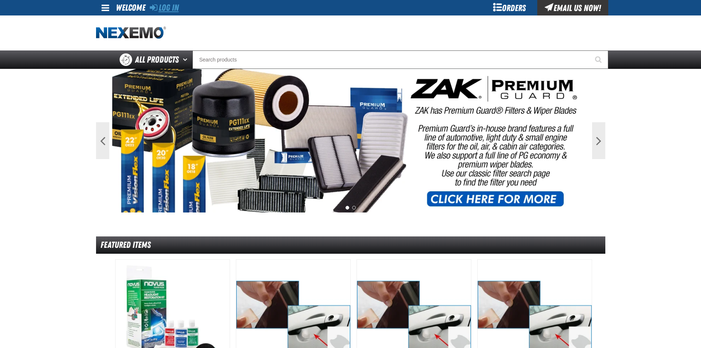
click at [167, 6] on link "Log In" at bounding box center [164, 8] width 29 height 10
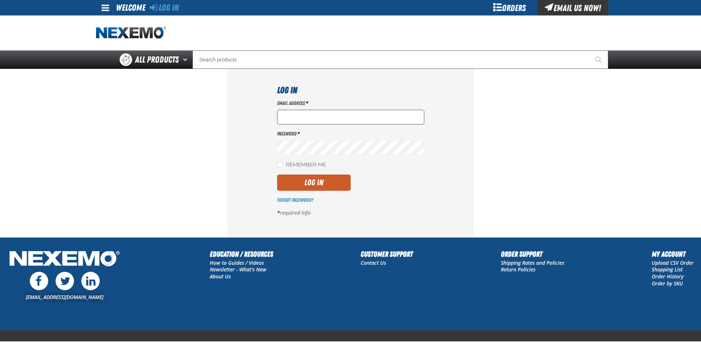
click at [301, 119] on input "Email Address *" at bounding box center [350, 117] width 147 height 15
type input "nfederman@vtaig.com"
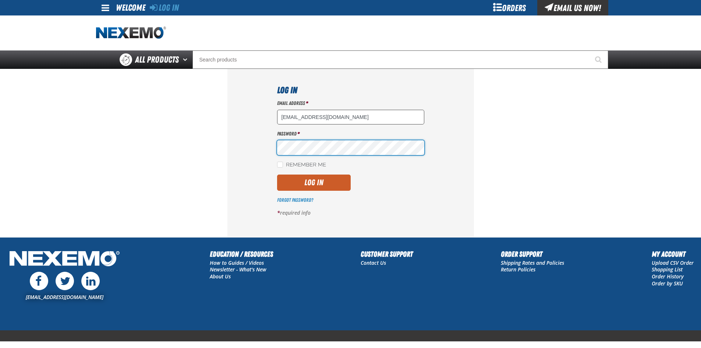
click at [277, 175] on button "Log In" at bounding box center [314, 183] width 74 height 16
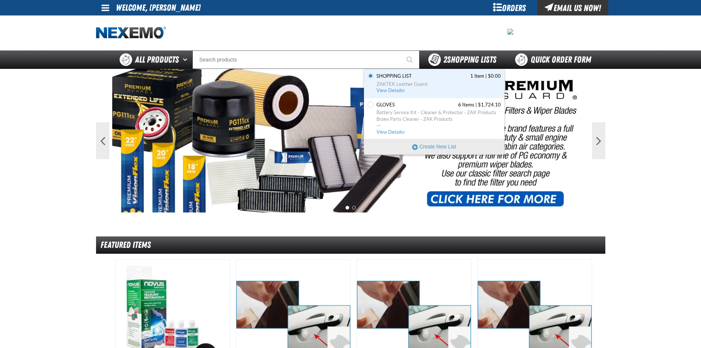
click at [470, 61] on span "2 Shopping Lists" at bounding box center [470, 59] width 53 height 10
click at [387, 85] on span "ZAKTEK Leather Guard" at bounding box center [439, 84] width 124 height 7
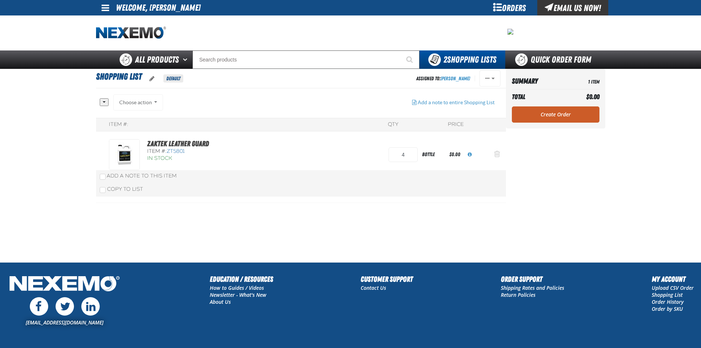
click at [501, 151] on button "Action Remove ZAKTEK Leather Guard from Shopping List" at bounding box center [498, 155] width 18 height 16
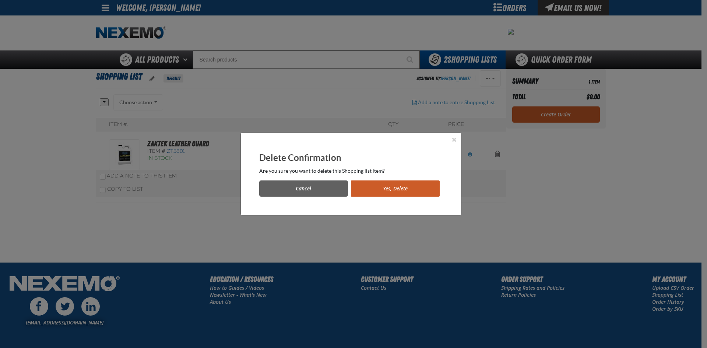
click at [388, 186] on button "Yes, Delete" at bounding box center [395, 188] width 89 height 16
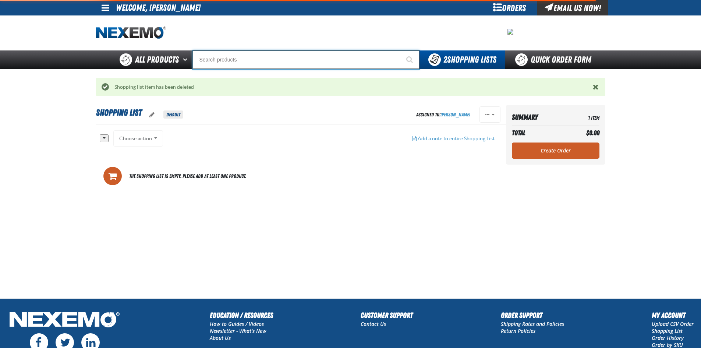
click at [229, 62] on input "Search" at bounding box center [306, 59] width 227 height 18
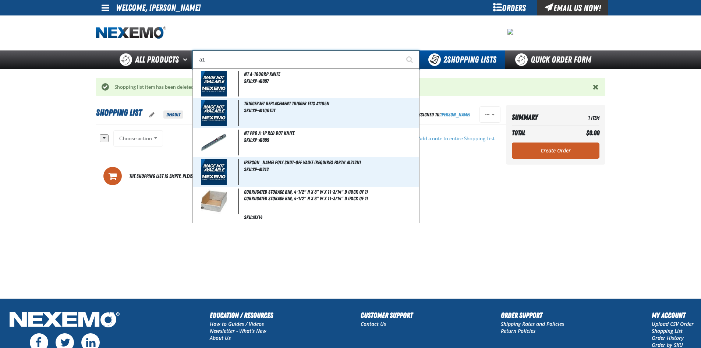
type input "a"
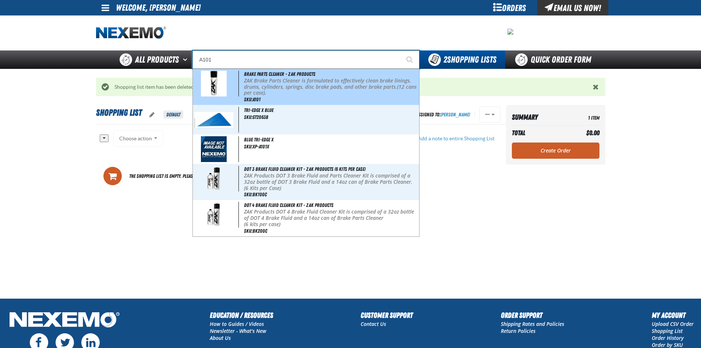
click at [325, 92] on p "ZAK Brake Parts Cleaner is formulated to effectively clean brake linings, drums…" at bounding box center [331, 87] width 174 height 18
type input "Brake Parts Cleaner - ZAK Products"
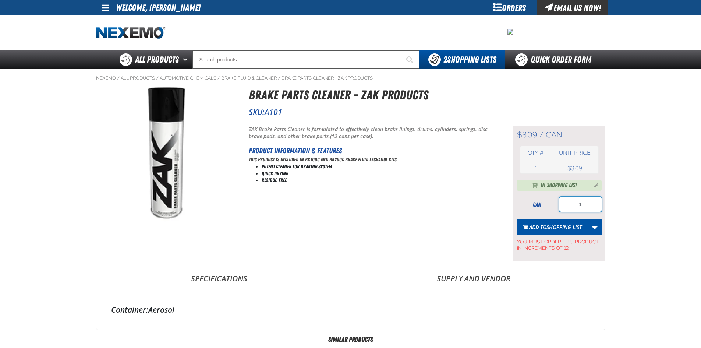
click at [579, 199] on input "1" at bounding box center [581, 204] width 42 height 15
type input "36"
click at [566, 230] on span "Shopping List" at bounding box center [564, 226] width 35 height 7
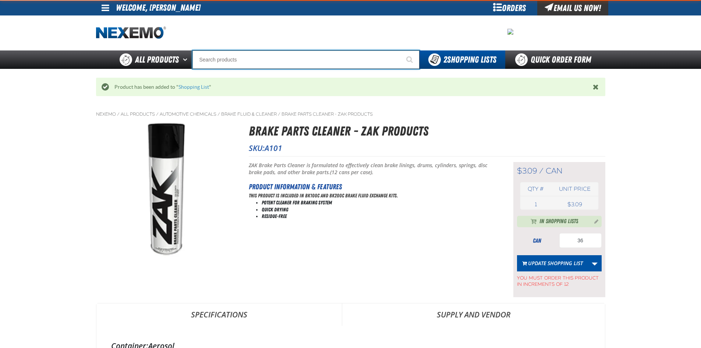
click at [209, 59] on input "Search" at bounding box center [306, 59] width 227 height 18
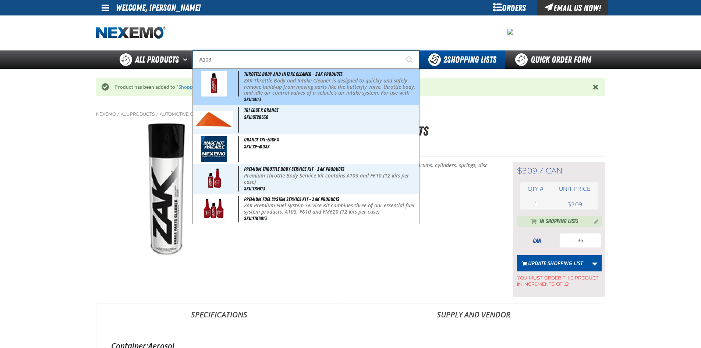
click at [256, 79] on p "ZAK Throttle Body and Intake Cleaner is designed to quickly and safely remove b…" at bounding box center [331, 90] width 174 height 25
type input "Throttle Body and Intake Cleaner - ZAK Products"
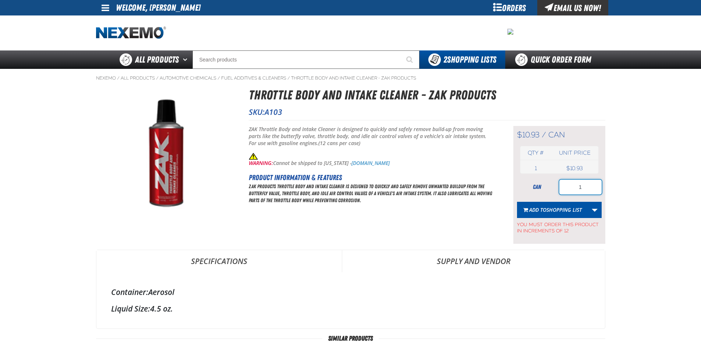
click at [581, 188] on input "1" at bounding box center [581, 187] width 42 height 15
type input "24"
click at [563, 206] on span "Shopping List" at bounding box center [564, 209] width 35 height 7
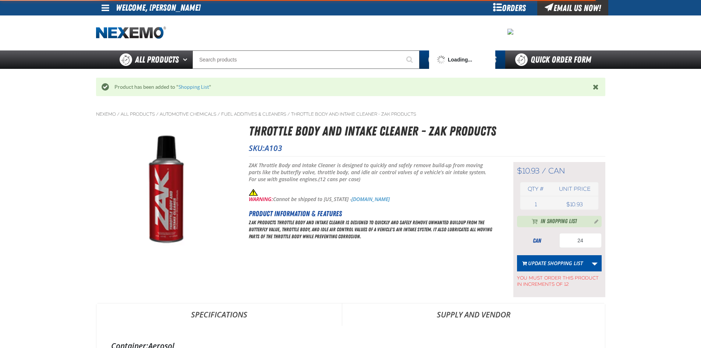
click at [250, 50] on div at bounding box center [351, 32] width 510 height 35
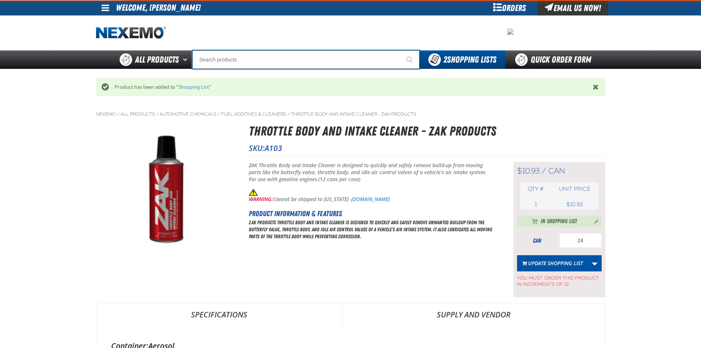
click at [250, 52] on input "Search" at bounding box center [306, 59] width 227 height 18
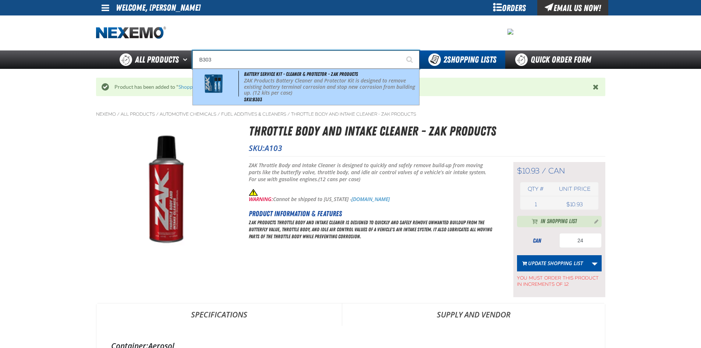
click at [239, 80] on div "Battery Service Kit - Cleaner & Protector - ZAK Products ZAK Products Battery C…" at bounding box center [306, 87] width 226 height 36
type input "Battery Service Kit - Cleaner & Protector - ZAK Products"
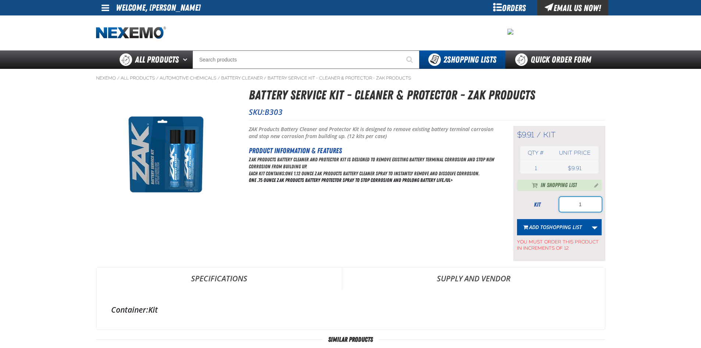
click at [592, 210] on input "1" at bounding box center [581, 204] width 42 height 15
type input "144"
click at [563, 224] on span "Shopping List" at bounding box center [564, 226] width 35 height 7
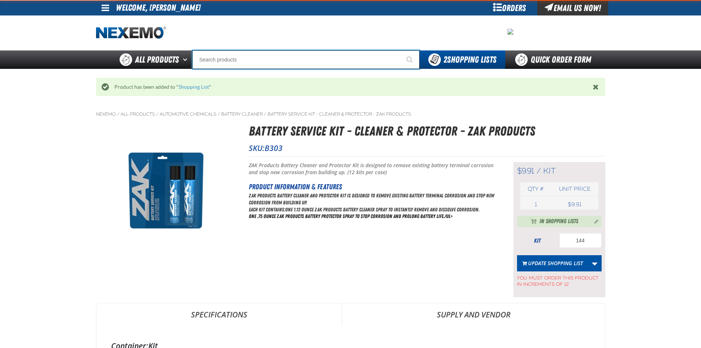
click at [218, 57] on input "Search" at bounding box center [306, 59] width 227 height 18
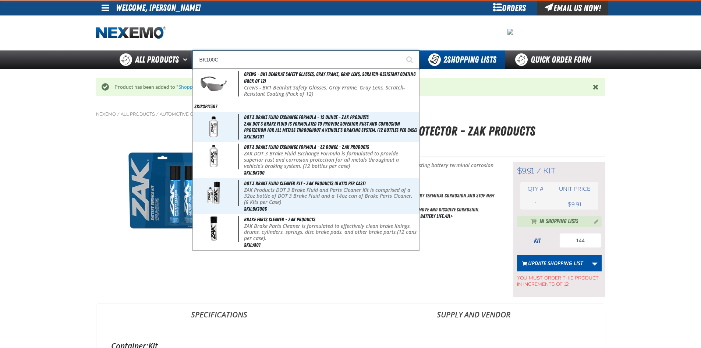
type input "BK100C"
click at [401, 50] on button "Start Searching" at bounding box center [410, 59] width 18 height 18
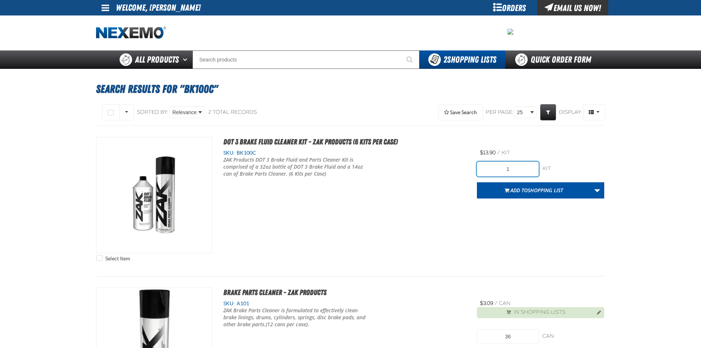
click at [518, 170] on input "1" at bounding box center [508, 169] width 62 height 15
type input "24"
click at [515, 187] on span "Add to Shopping List" at bounding box center [537, 190] width 53 height 7
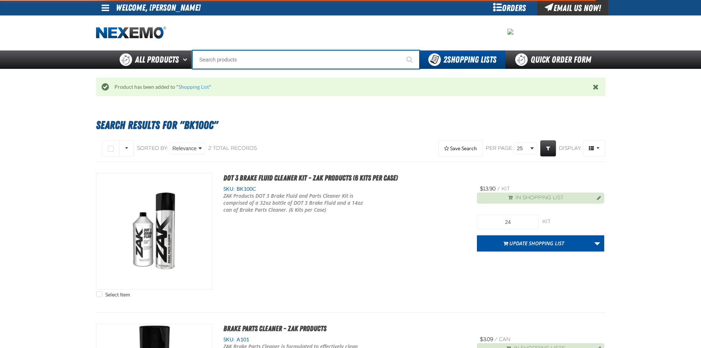
click at [243, 57] on input "Search" at bounding box center [306, 59] width 227 height 18
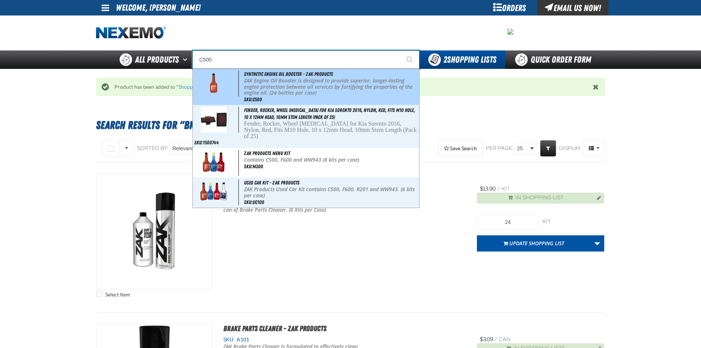
click at [265, 101] on div "Synthetic Engine Oil Booster - ZAK Products ZAK Engine Oil Booster is designed …" at bounding box center [306, 87] width 226 height 36
type input "Synthetic Engine Oil Booster - ZAK Products"
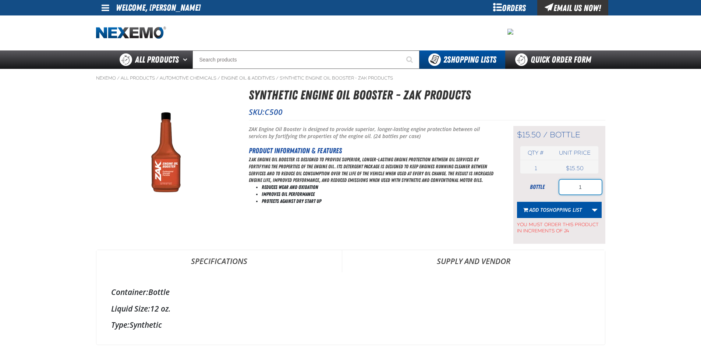
click at [585, 181] on input "1" at bounding box center [581, 187] width 42 height 15
type input "72"
click at [549, 208] on span "Shopping List" at bounding box center [564, 209] width 35 height 7
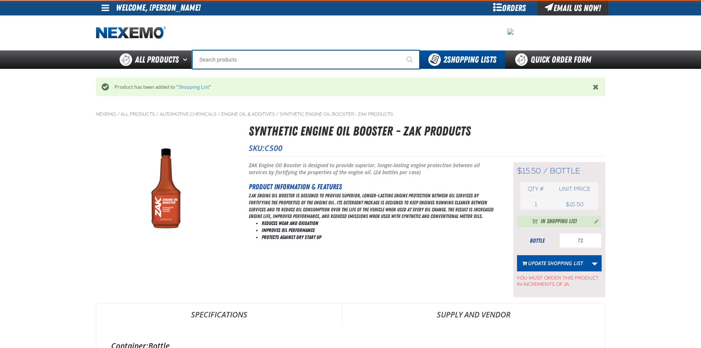
click at [229, 64] on input "Search" at bounding box center [306, 59] width 227 height 18
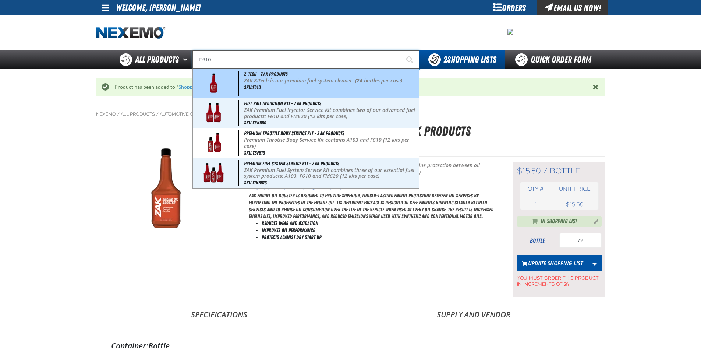
click at [235, 80] on span at bounding box center [216, 84] width 45 height 26
type input "Z-Tech - ZAK Products"
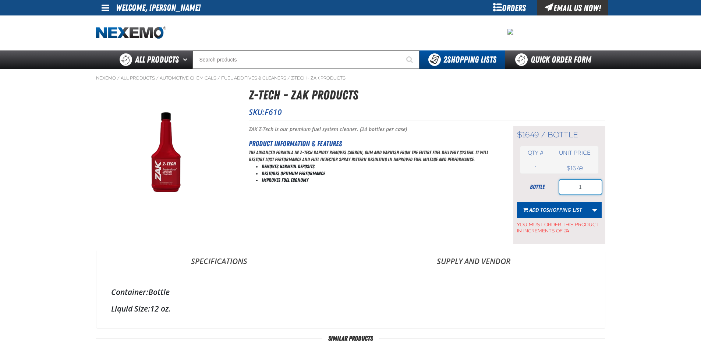
click at [585, 184] on input "1" at bounding box center [581, 187] width 42 height 15
type input "48"
click at [561, 215] on button "Add to Shopping List" at bounding box center [552, 210] width 71 height 16
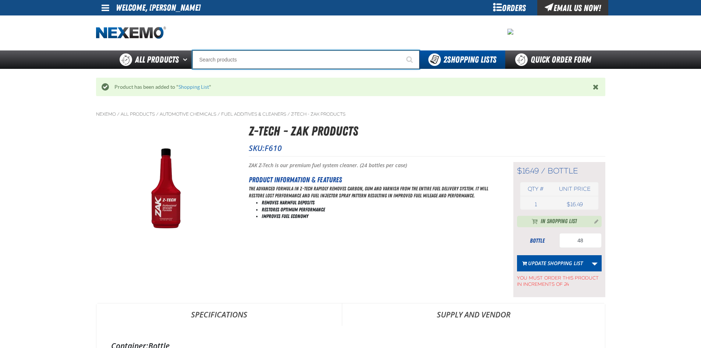
click at [228, 59] on input "Search" at bounding box center [306, 59] width 227 height 18
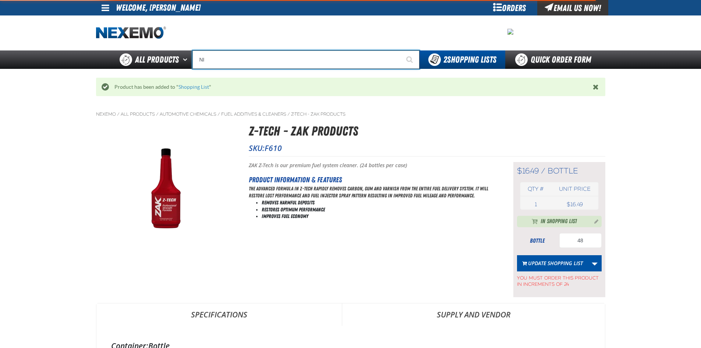
type input "NIT"
type input "NITrogen Machine Filter Kit"
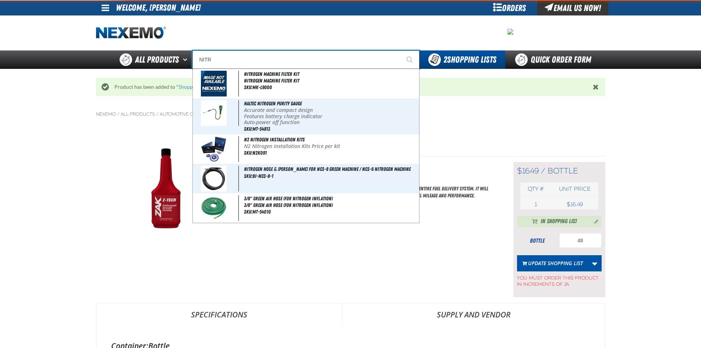
type input "NITRO"
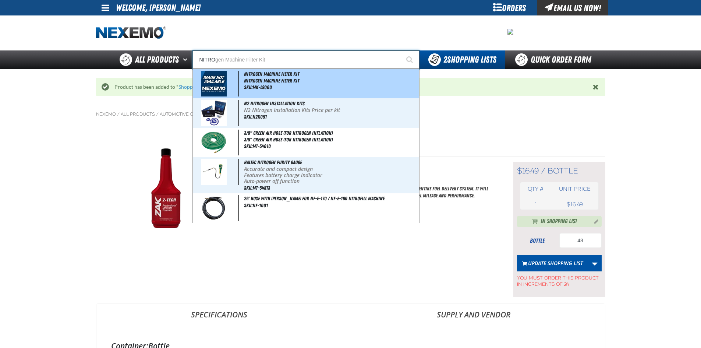
type input "NITROgen Machine Filter Kit"
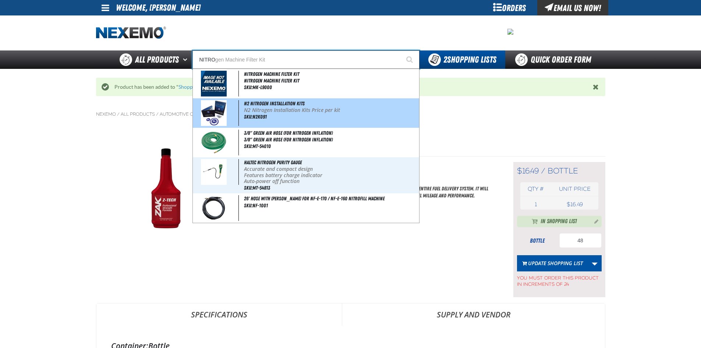
click at [213, 107] on img at bounding box center [214, 113] width 26 height 26
type input "N2 Nitrogen Installation Kits"
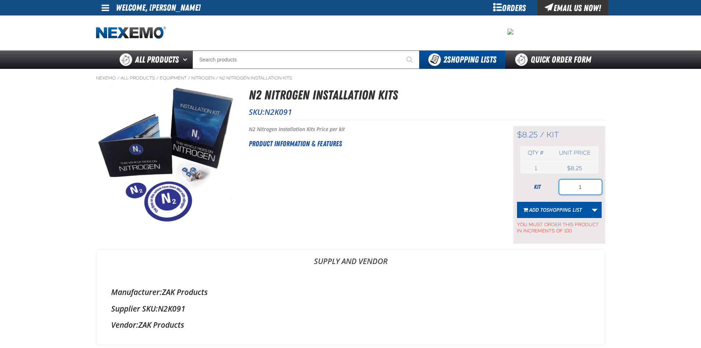
click at [584, 185] on input "1" at bounding box center [581, 187] width 42 height 15
type input "100"
click at [562, 209] on span "Shopping List" at bounding box center [564, 209] width 35 height 7
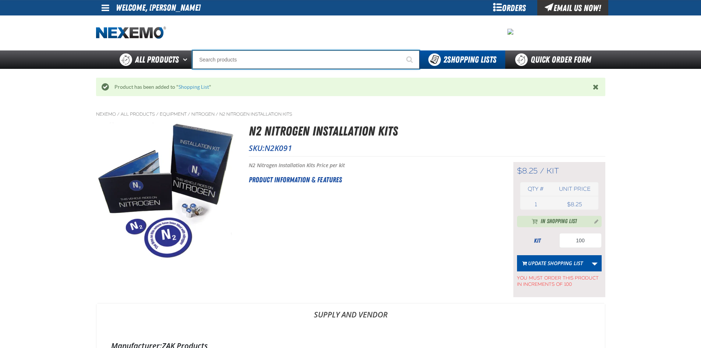
click at [211, 59] on input "Search" at bounding box center [306, 59] width 227 height 18
type input "R"
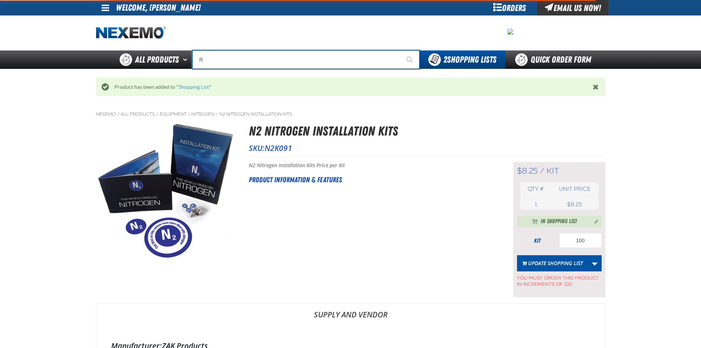
type input "ROADSIDE R"
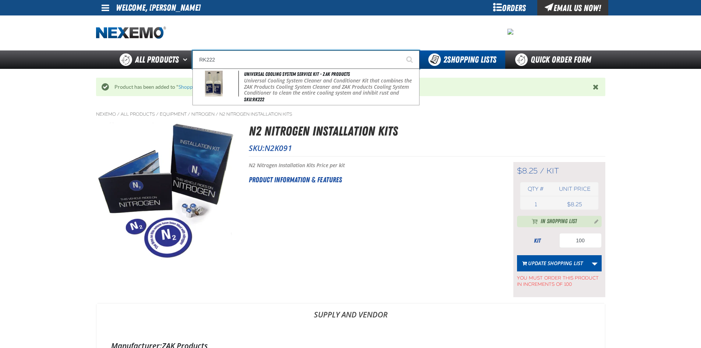
click at [280, 67] on input "RK222" at bounding box center [306, 59] width 227 height 18
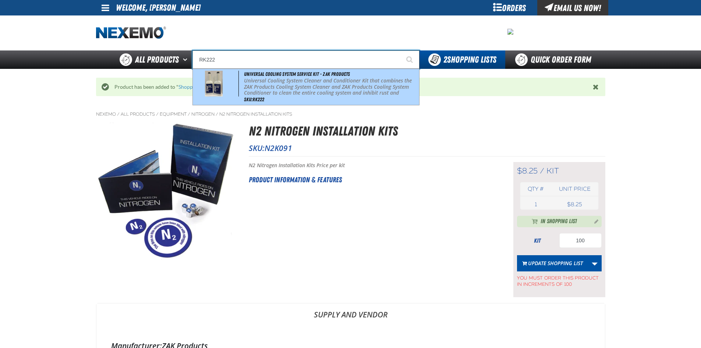
click at [271, 78] on p "Universal Cooling System Cleaner and Conditioner Kit that combines the ZAK Prod…" at bounding box center [331, 90] width 174 height 25
type input "Universal Cooling System Service Kit - ZAK Products"
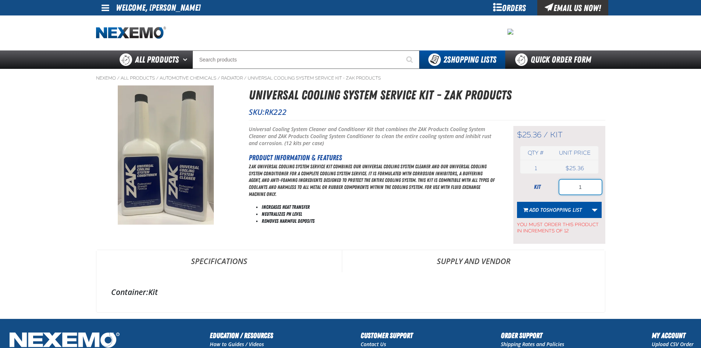
click at [590, 191] on input "1" at bounding box center [581, 187] width 42 height 15
type input "12"
click at [565, 209] on span "Shopping List" at bounding box center [564, 209] width 35 height 7
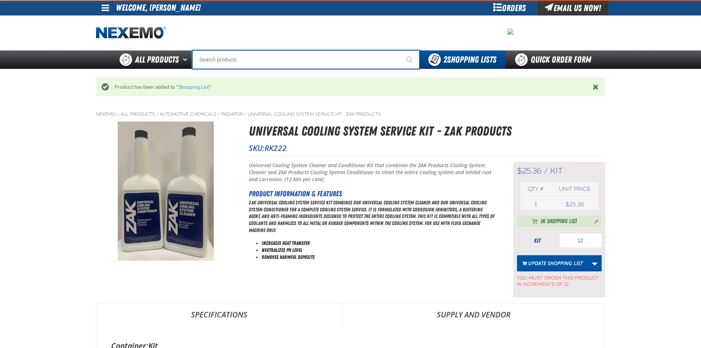
click at [230, 60] on input "Search" at bounding box center [306, 59] width 227 height 18
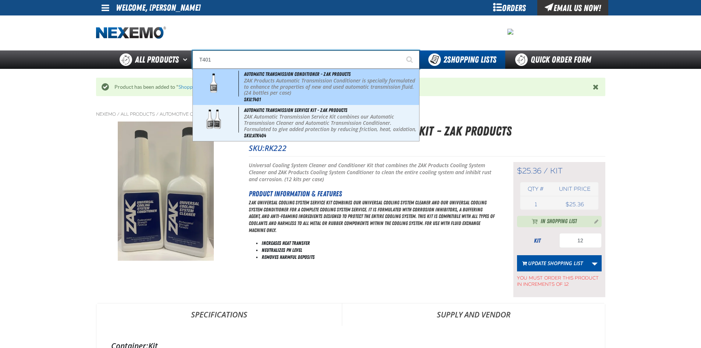
click at [243, 85] on div "Automatic Transmission Conditioner - ZAK Products ZAK Products Automatic Transm…" at bounding box center [306, 87] width 226 height 36
type input "Automatic Transmission Conditioner - ZAK Products"
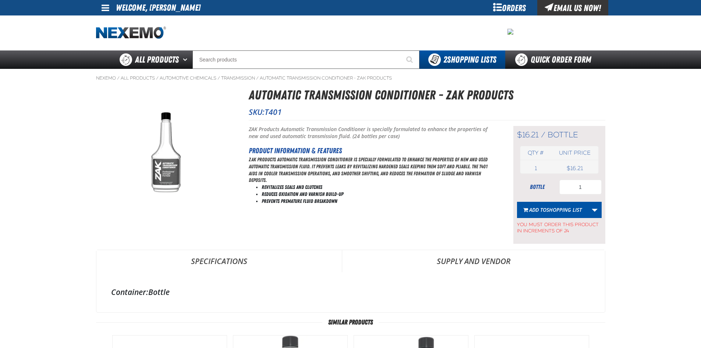
click at [605, 196] on div "$16.21 / bottle bottle Qty # Unit price 1 bottle USD 16.21 $16.21 1" at bounding box center [560, 185] width 92 height 118
click at [589, 182] on input "1" at bounding box center [581, 187] width 42 height 15
type input "24"
click at [572, 208] on span "Shopping List" at bounding box center [564, 209] width 35 height 7
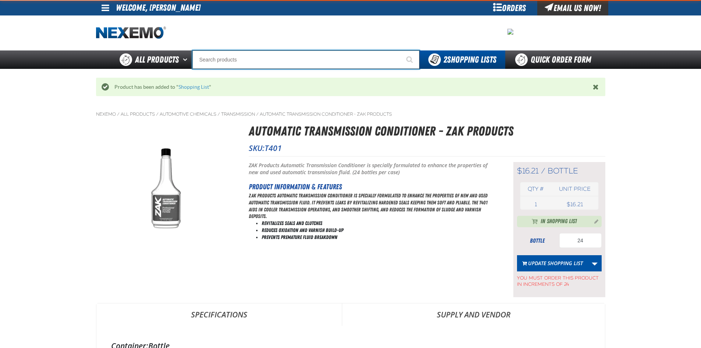
click at [211, 62] on input "Search" at bounding box center [306, 59] width 227 height 18
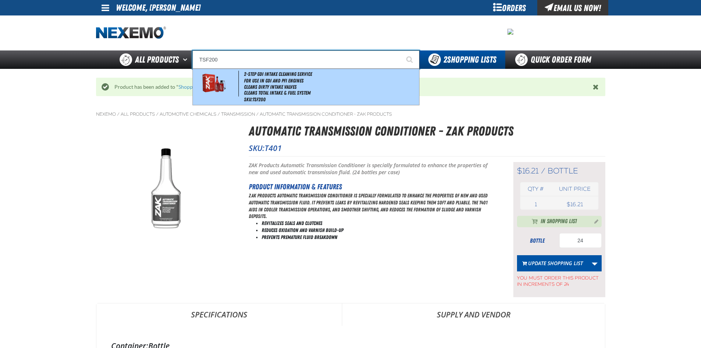
click at [276, 86] on li "Cleans Dirty Intake Valves" at bounding box center [331, 87] width 174 height 6
type input "2-Step GDI Intake Cleaning Service"
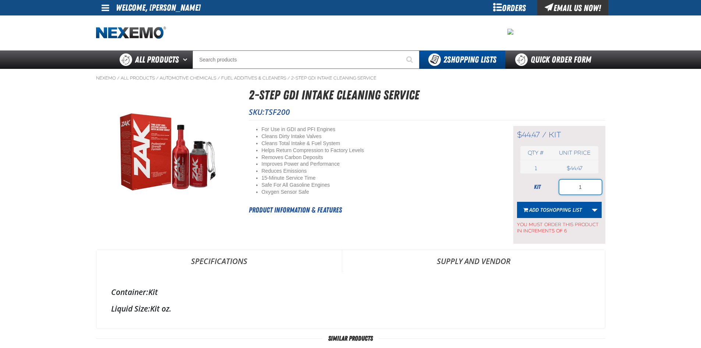
click at [593, 183] on input "1" at bounding box center [581, 187] width 42 height 15
type input "24"
click at [561, 206] on span "Shopping List" at bounding box center [564, 209] width 35 height 7
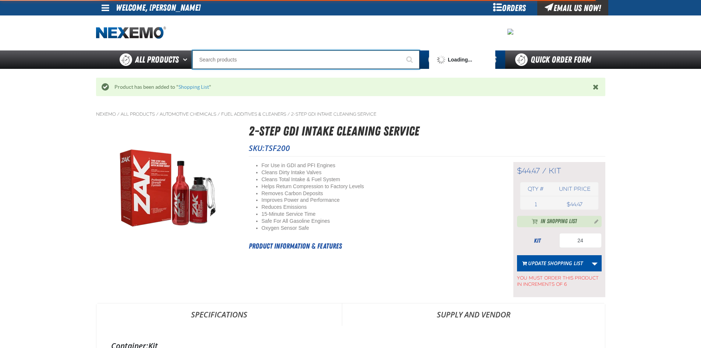
click at [212, 56] on input "Search" at bounding box center [306, 59] width 227 height 18
type input "UC"
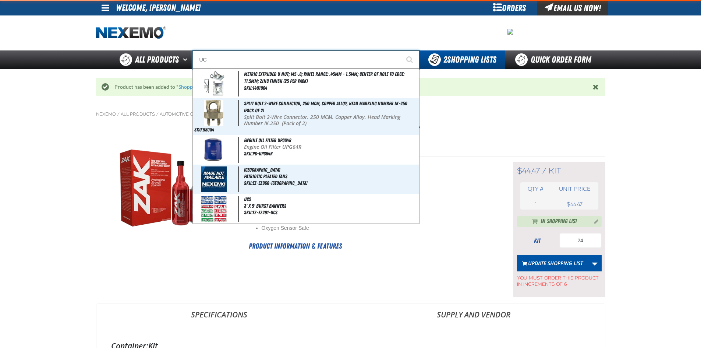
type input "UC RED"
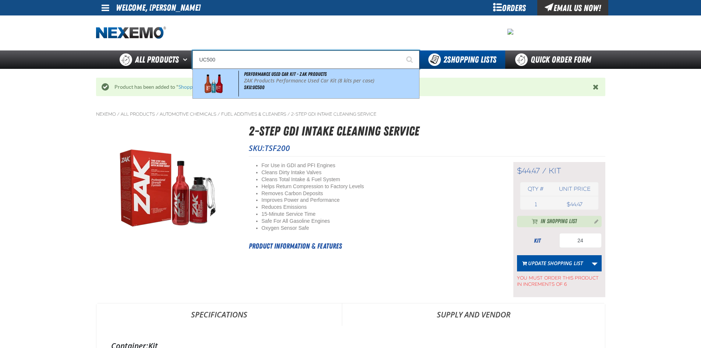
click at [278, 87] on div "Performance Used Car Kit - ZAK Products ZAK Products Performance Used Car Kit (…" at bounding box center [306, 83] width 226 height 29
type input "Performance Used Car Kit - ZAK Products"
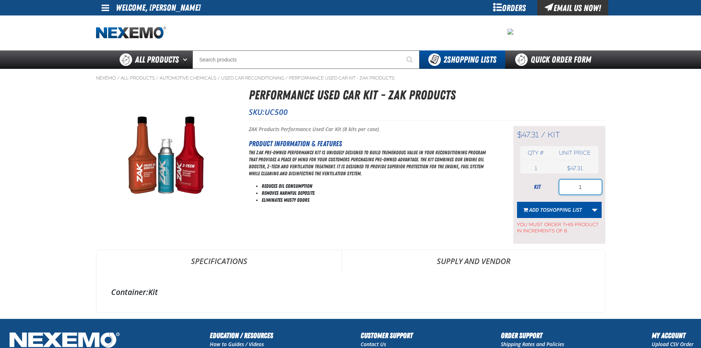
drag, startPoint x: 587, startPoint y: 187, endPoint x: 589, endPoint y: 183, distance: 4.4
click at [587, 187] on input "1" at bounding box center [581, 187] width 42 height 15
click at [553, 205] on button "Add to Shopping List" at bounding box center [552, 210] width 71 height 16
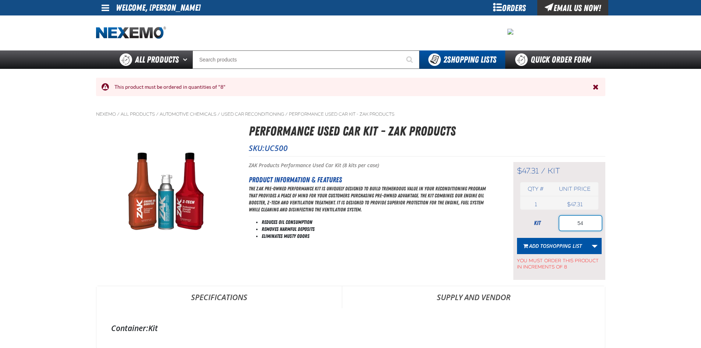
click at [591, 221] on input "54" at bounding box center [581, 223] width 42 height 15
type input "5"
type input "56"
click at [560, 248] on span "Shopping List" at bounding box center [564, 245] width 35 height 7
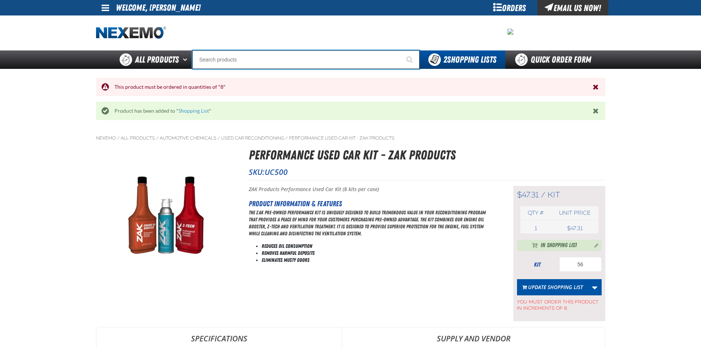
click at [240, 59] on input "Search" at bounding box center [306, 59] width 227 height 18
click at [211, 64] on input "56" at bounding box center [306, 59] width 227 height 18
type input "5"
type input "BK801"
click at [401, 50] on button "Start Searching" at bounding box center [410, 59] width 18 height 18
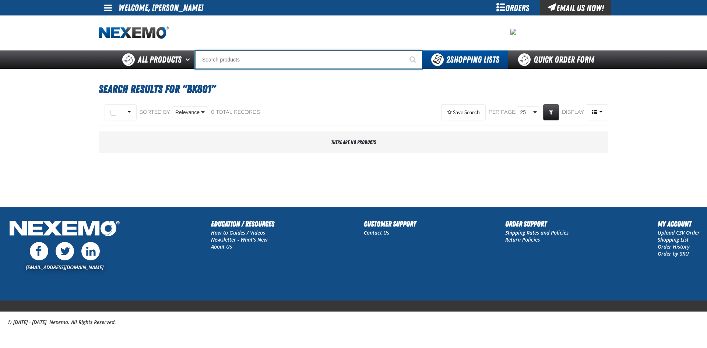
click at [251, 61] on input "Search" at bounding box center [308, 59] width 227 height 18
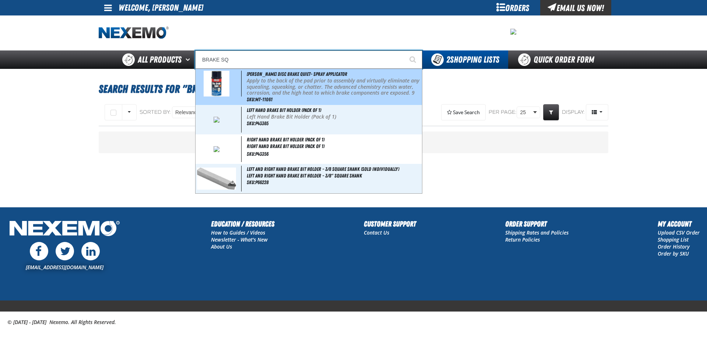
click at [239, 83] on span at bounding box center [219, 84] width 45 height 26
type input "[PERSON_NAME] Disc Brake Quiet- Spray Applicator"
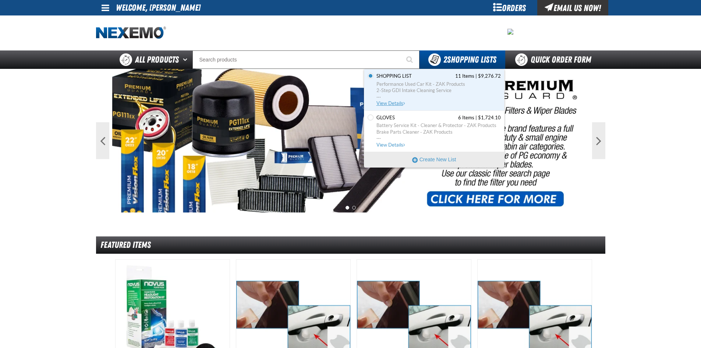
click at [399, 84] on span "Performance Used Car Kit - ZAK Products" at bounding box center [439, 84] width 124 height 7
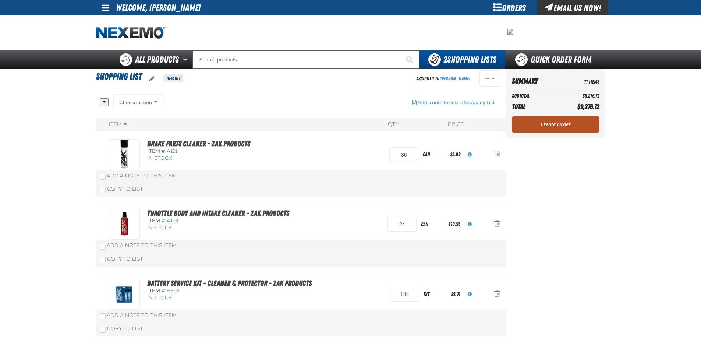
click at [571, 117] on link "Create Order" at bounding box center [556, 124] width 88 height 16
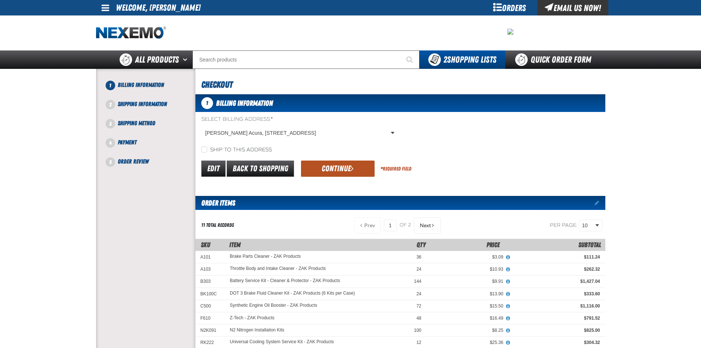
click at [346, 171] on button "Continue" at bounding box center [338, 169] width 74 height 16
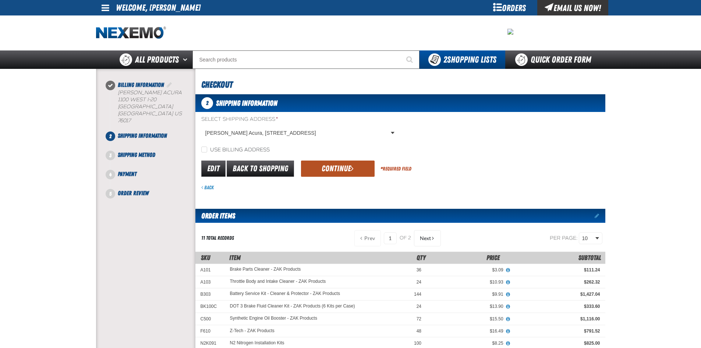
click at [326, 169] on button "Continue" at bounding box center [338, 169] width 74 height 16
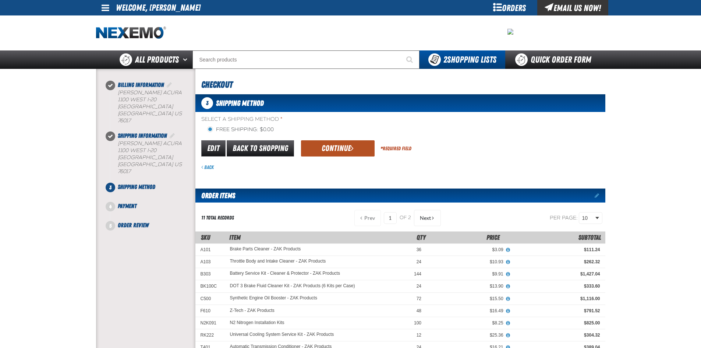
click at [326, 146] on button "Continue" at bounding box center [338, 148] width 74 height 16
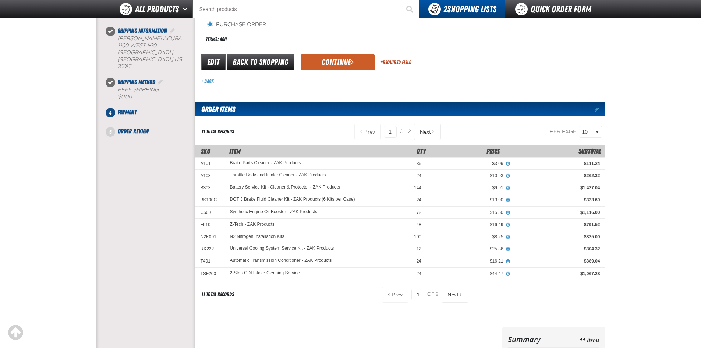
scroll to position [73, 0]
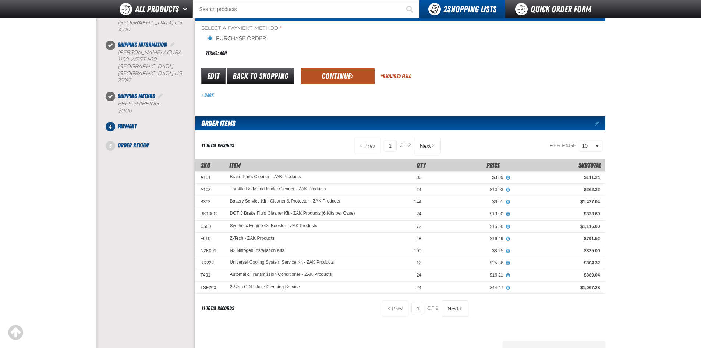
click at [330, 76] on button "Continue" at bounding box center [338, 76] width 74 height 16
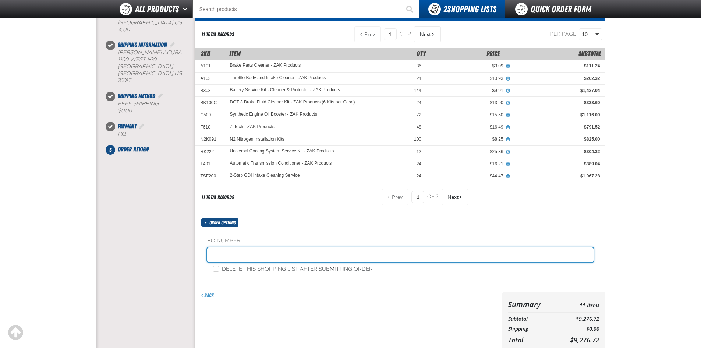
drag, startPoint x: 237, startPoint y: 257, endPoint x: 267, endPoint y: 257, distance: 29.8
click at [237, 257] on input "text" at bounding box center [400, 254] width 387 height 15
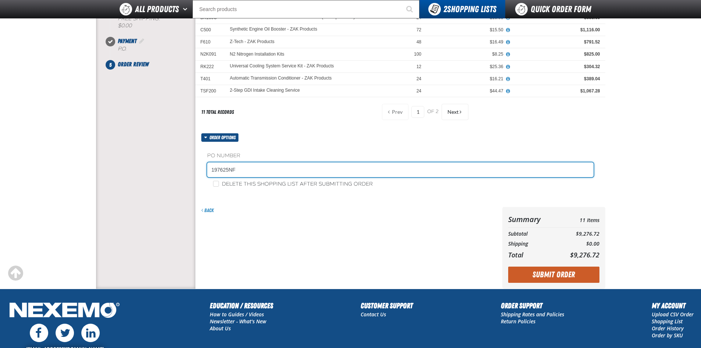
scroll to position [170, 0]
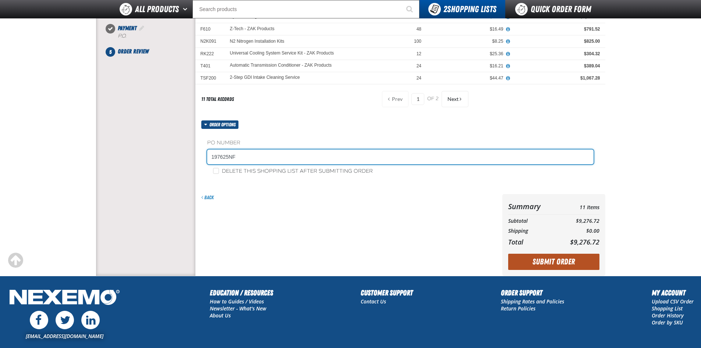
type input "197625NF"
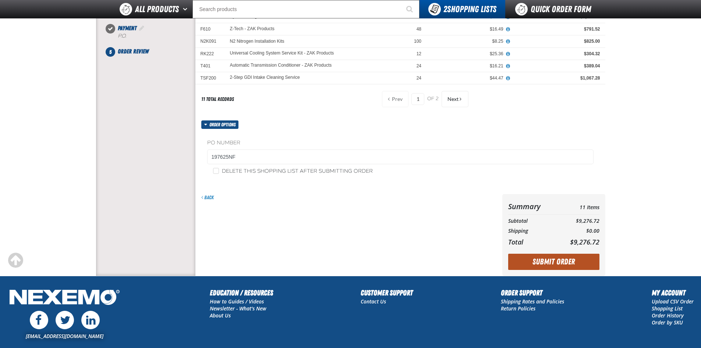
click at [541, 255] on button "Submit Order" at bounding box center [553, 262] width 91 height 16
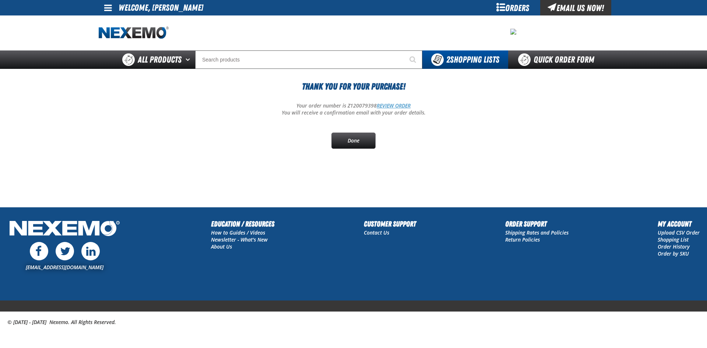
click at [385, 106] on link "REVIEW ORDER" at bounding box center [394, 105] width 34 height 7
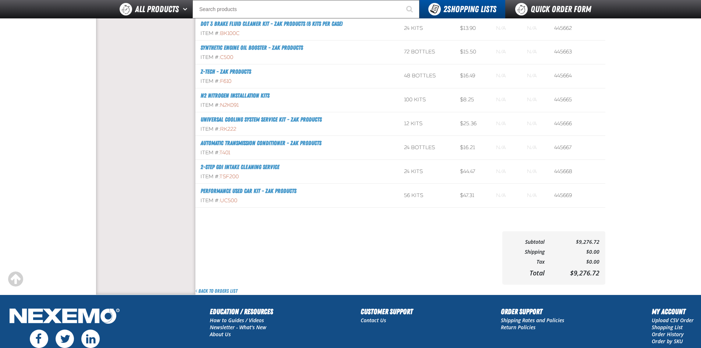
scroll to position [295, 0]
